Goal: Task Accomplishment & Management: Manage account settings

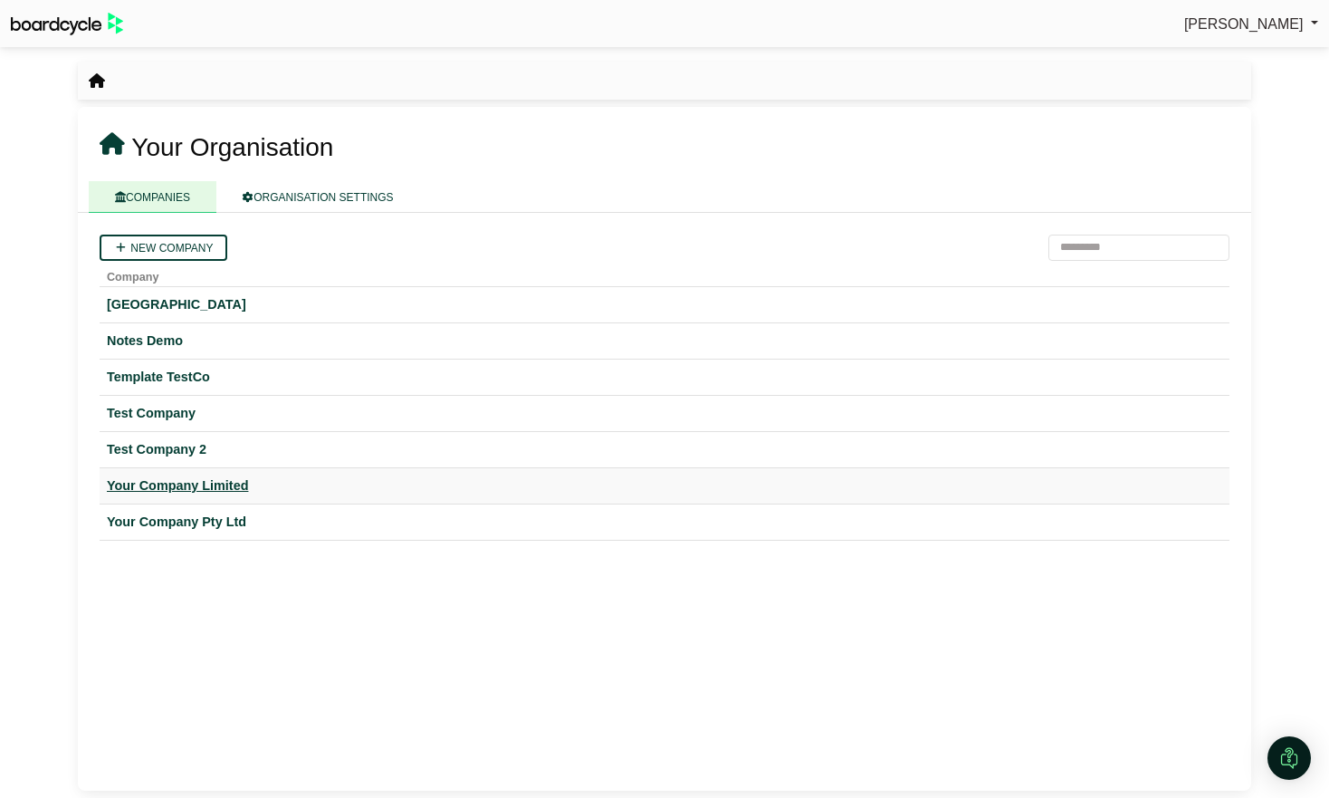
drag, startPoint x: 164, startPoint y: 484, endPoint x: 180, endPoint y: 484, distance: 16.3
click at [164, 484] on div "Your Company Limited" at bounding box center [665, 485] width 1116 height 21
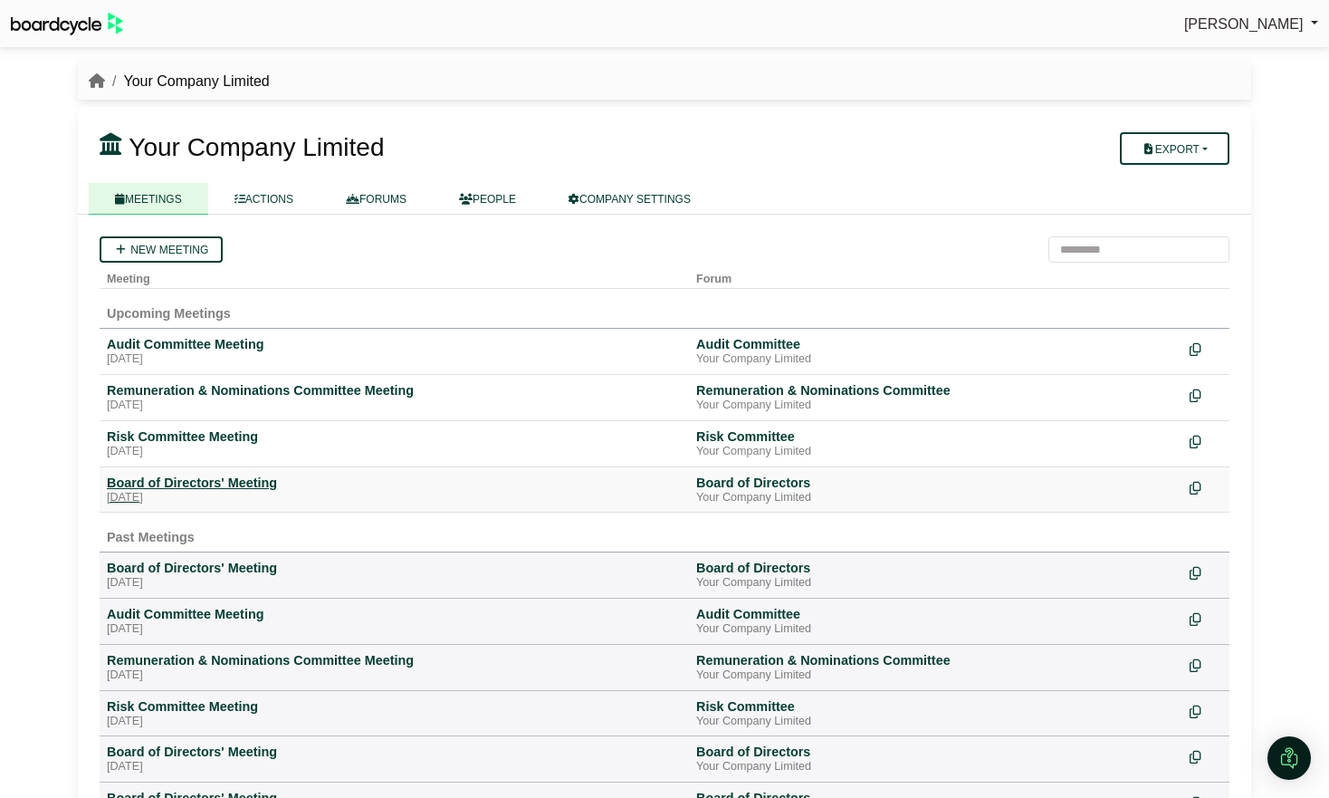
click at [243, 479] on div "Board of Directors' Meeting" at bounding box center [394, 483] width 575 height 16
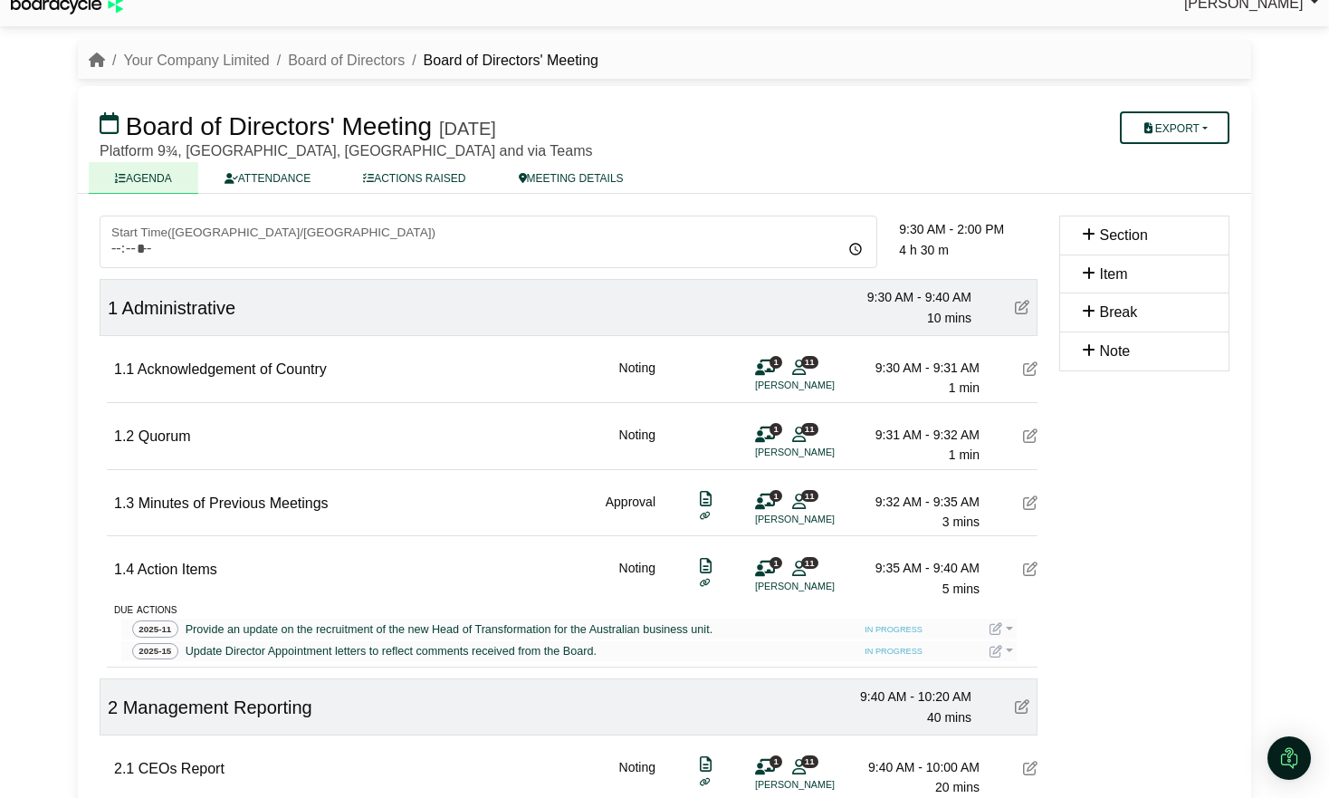
scroll to position [28, 0]
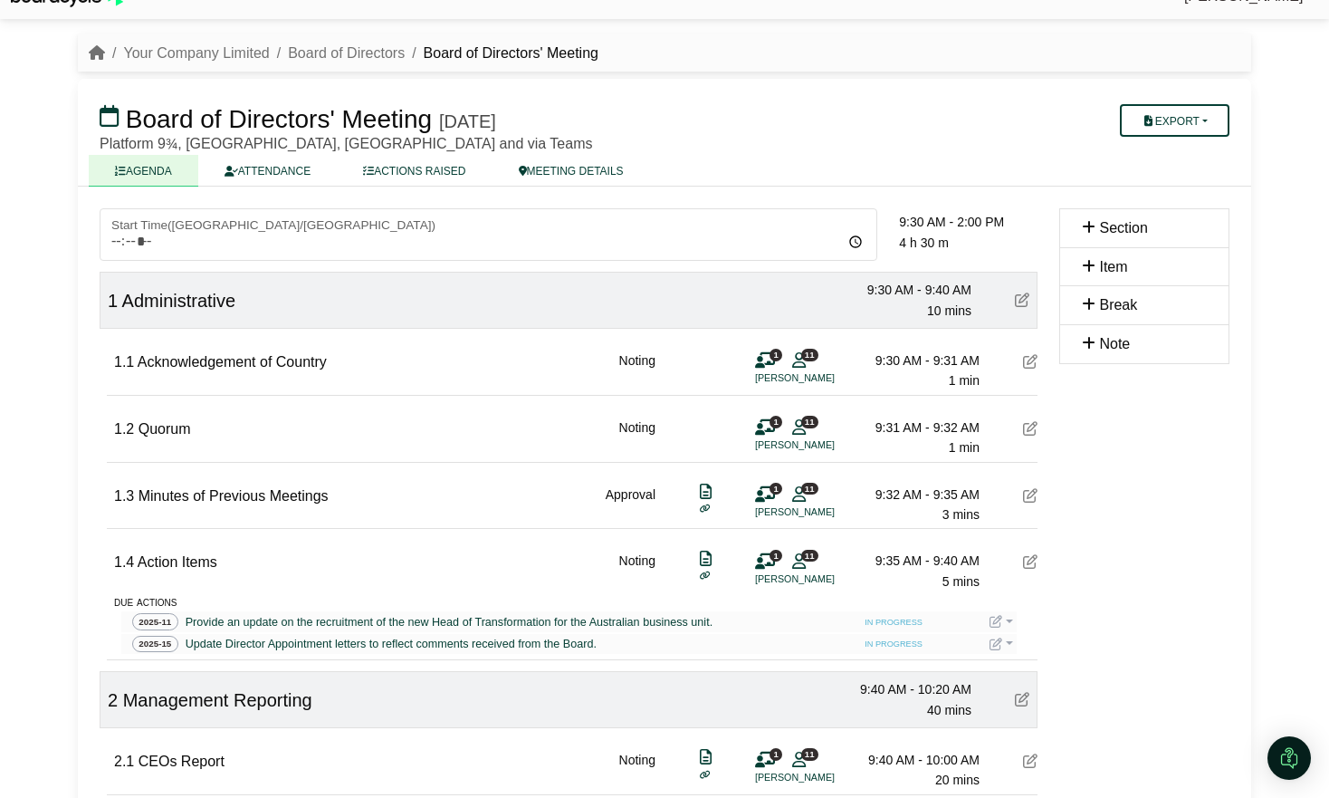
click at [1010, 621] on link at bounding box center [1002, 621] width 24 height 14
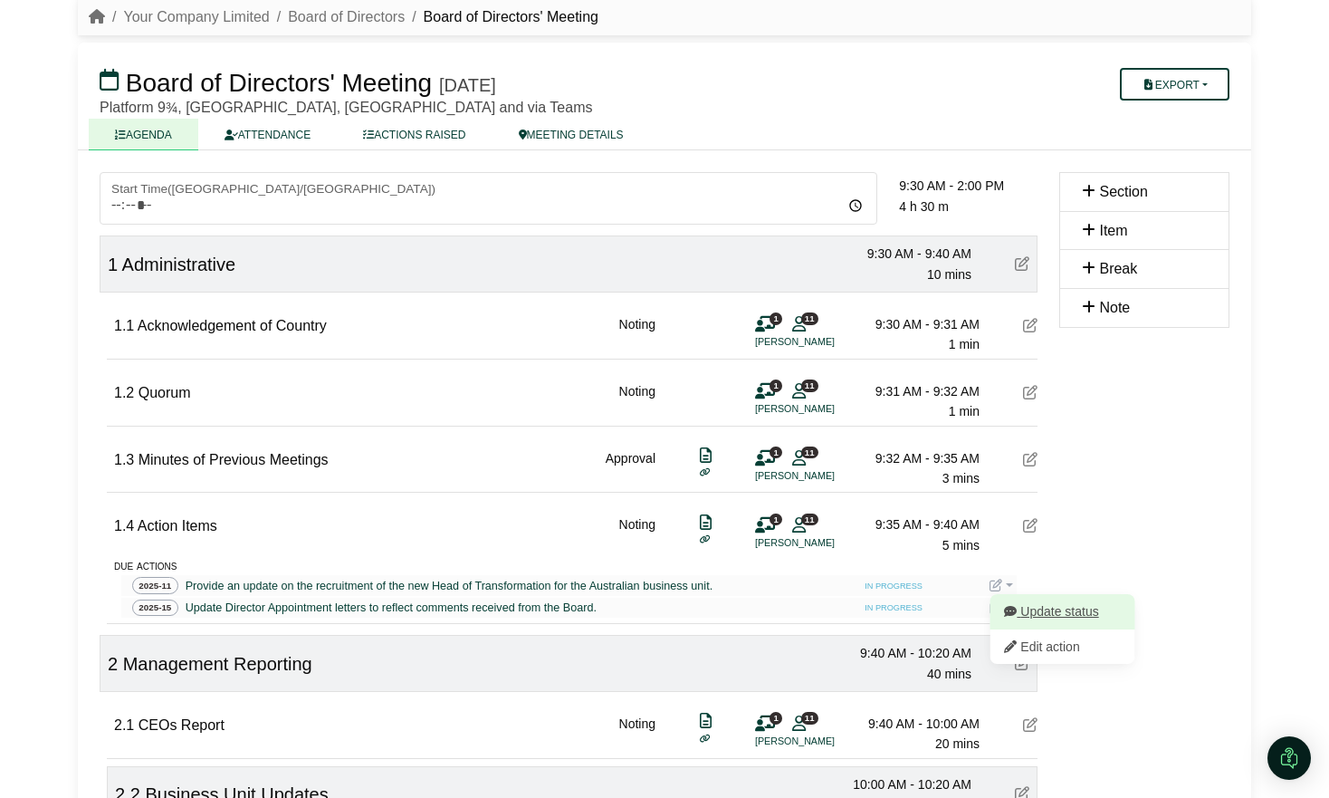
click at [1079, 608] on button "Update status" at bounding box center [1062, 611] width 145 height 34
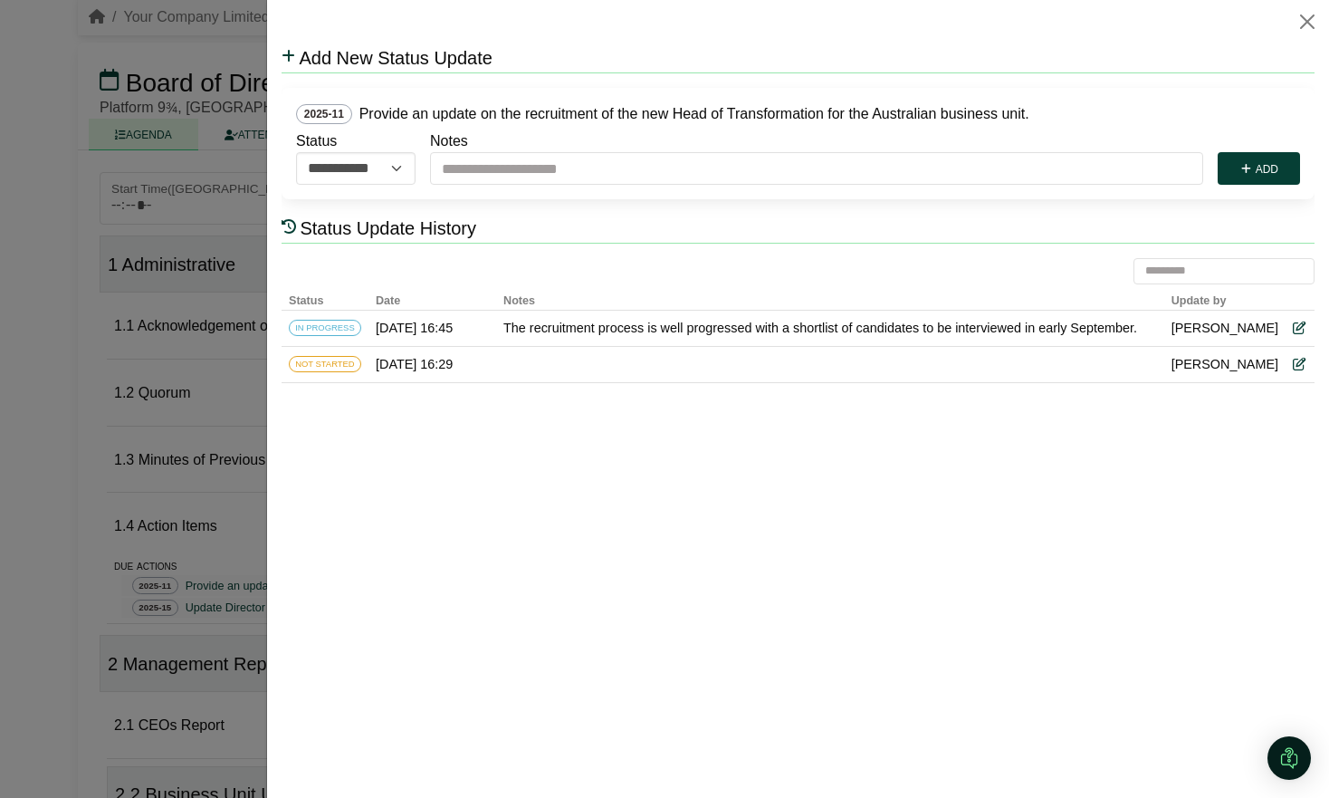
scroll to position [0, 0]
click at [175, 445] on div at bounding box center [664, 399] width 1329 height 798
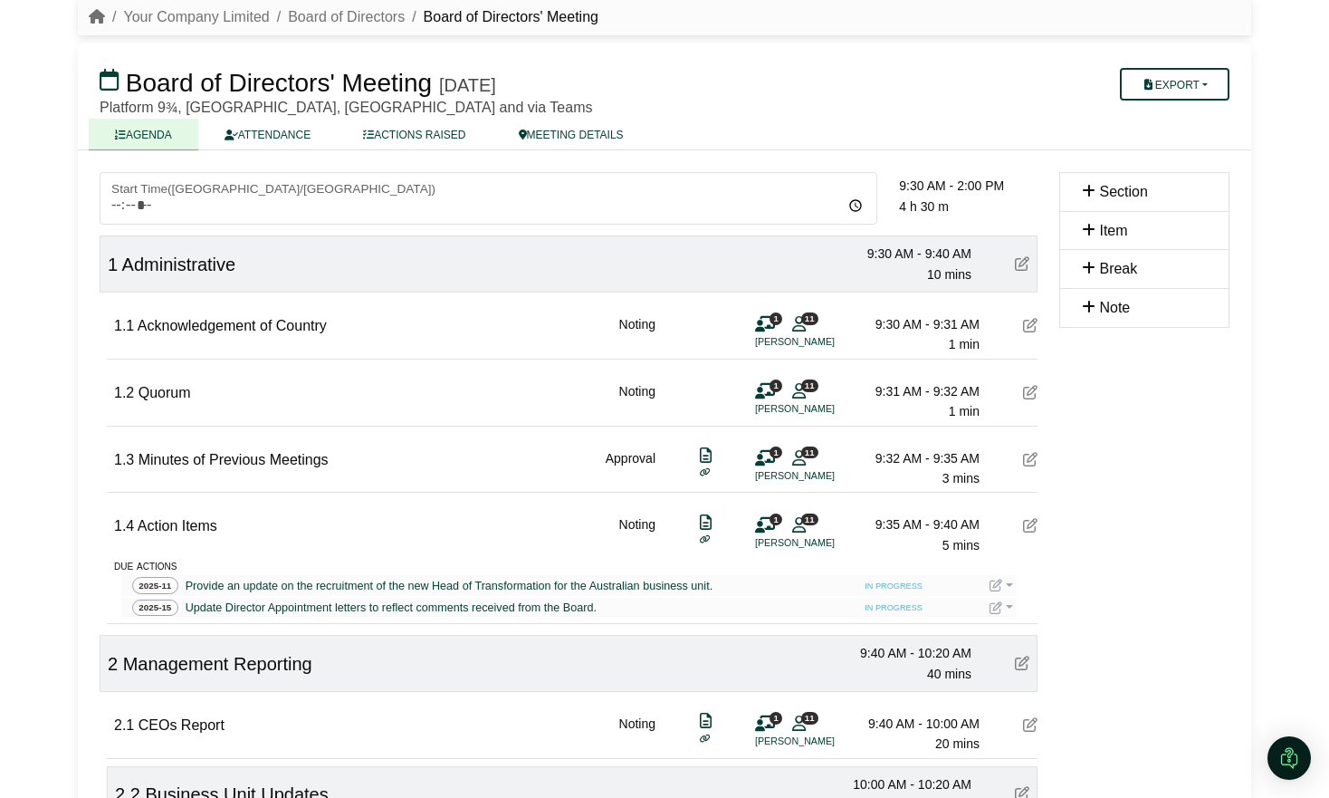
scroll to position [65, 0]
click at [1009, 585] on link at bounding box center [1002, 584] width 24 height 14
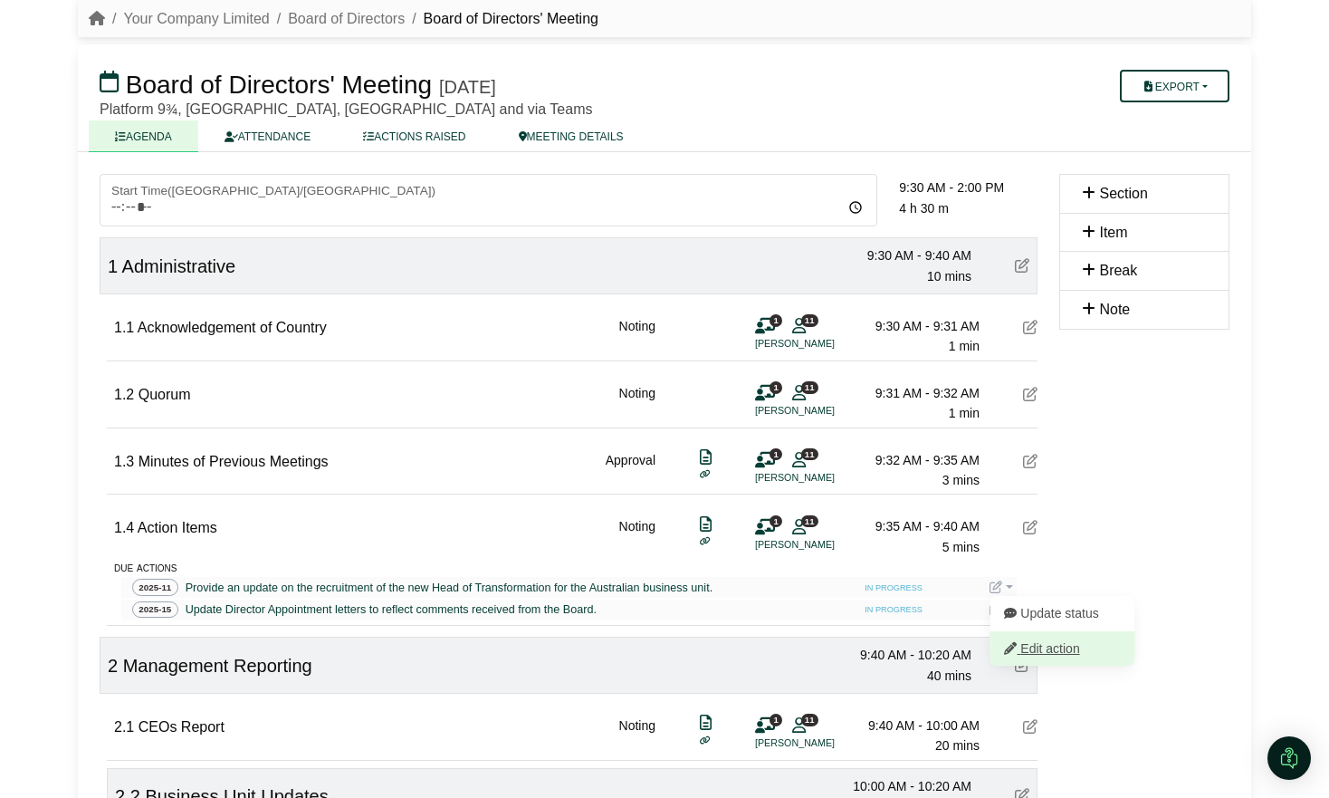
scroll to position [64, 0]
click at [1036, 646] on button "Edit action" at bounding box center [1062, 646] width 145 height 34
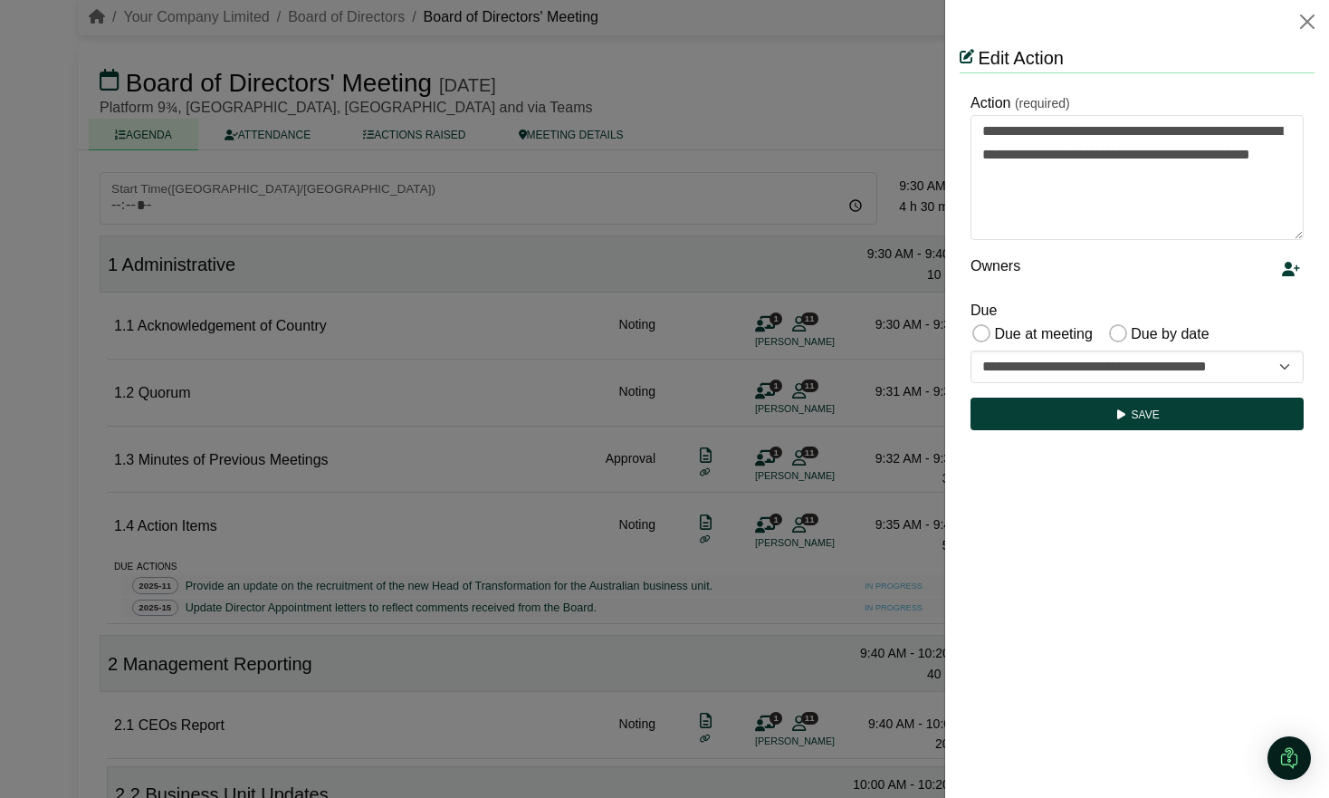
scroll to position [0, 0]
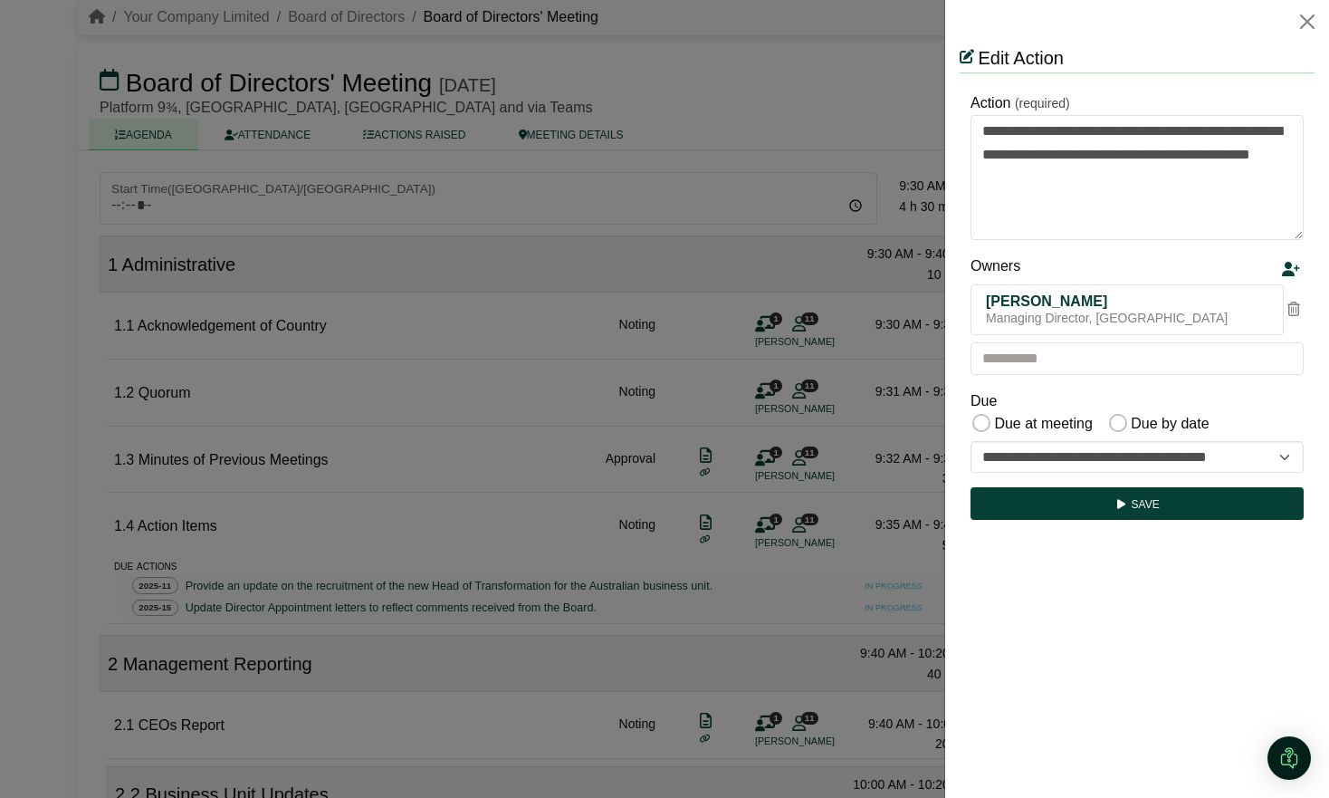
click at [835, 350] on div at bounding box center [664, 399] width 1329 height 798
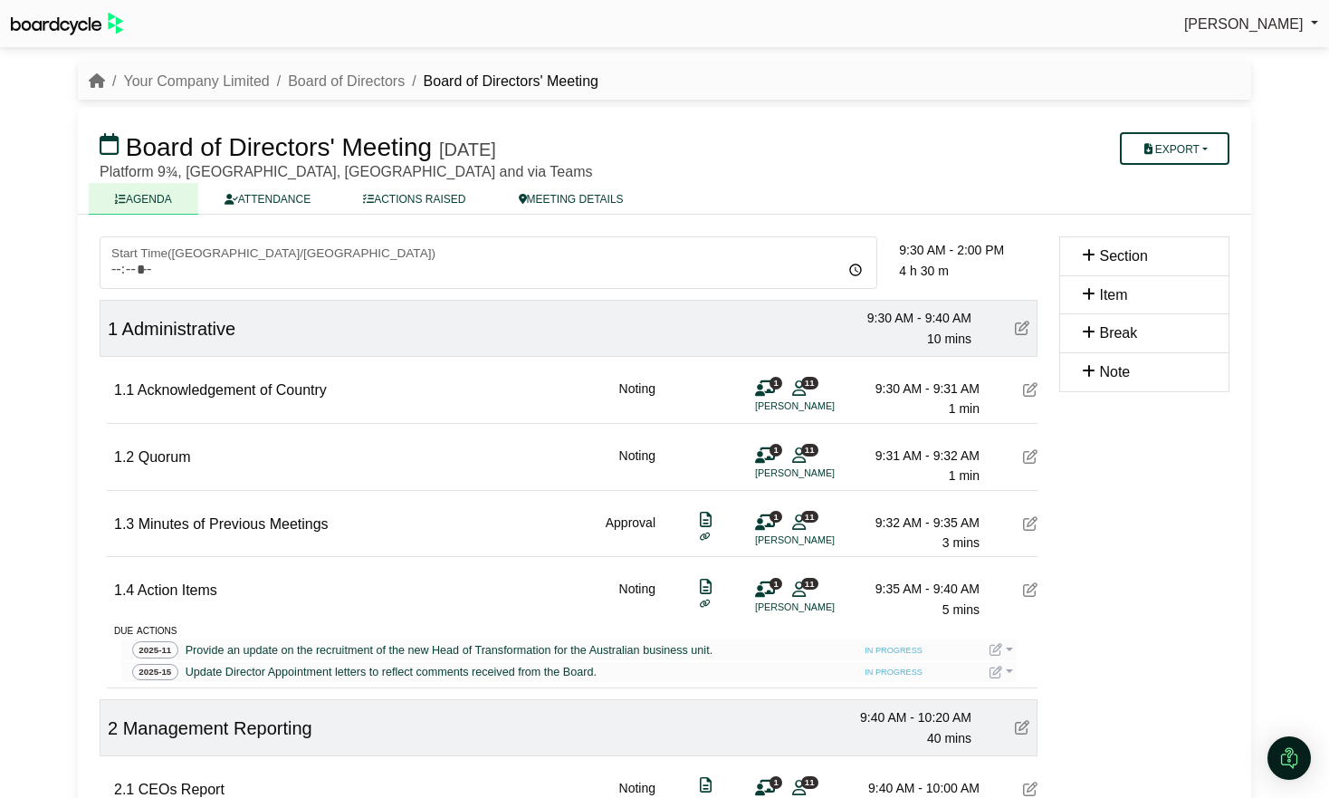
scroll to position [64, 0]
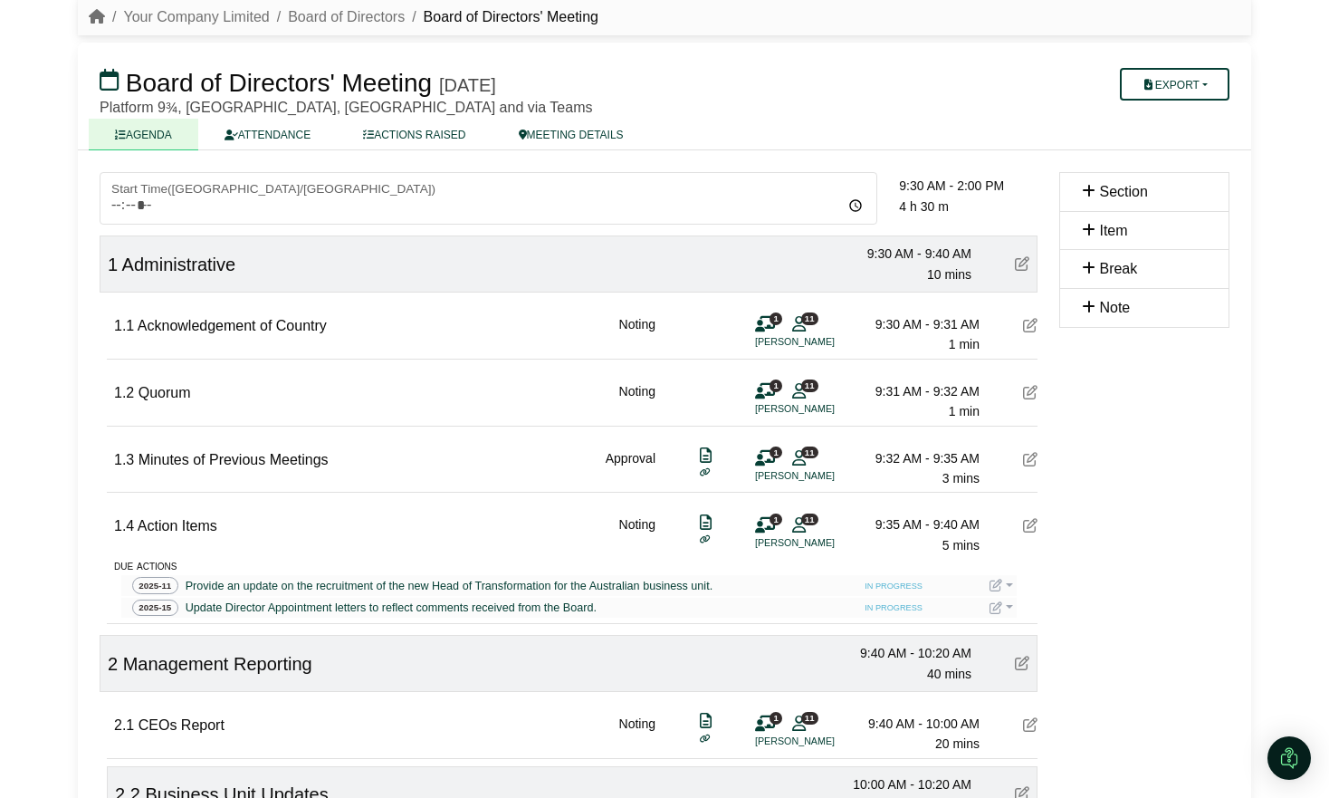
click at [105, 14] on li "Your Company Limited" at bounding box center [187, 17] width 165 height 24
click at [99, 17] on icon "breadcrumb" at bounding box center [97, 16] width 16 height 14
